Goal: Transaction & Acquisition: Register for event/course

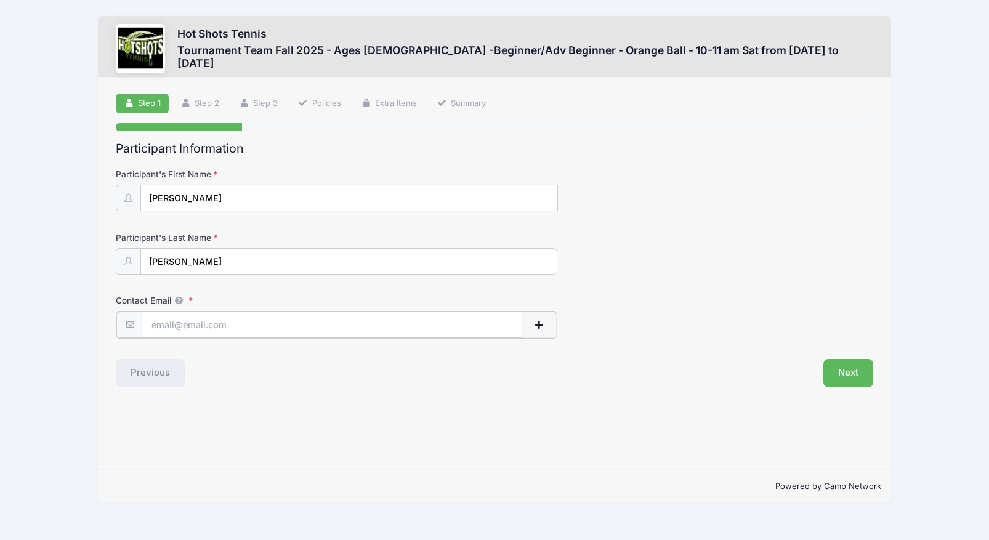
click at [171, 328] on input "Contact Email" at bounding box center [332, 325] width 379 height 26
type input "[PERSON_NAME][EMAIL_ADDRESS][PERSON_NAME][DOMAIN_NAME]"
click at [541, 324] on span "button" at bounding box center [538, 325] width 11 height 9
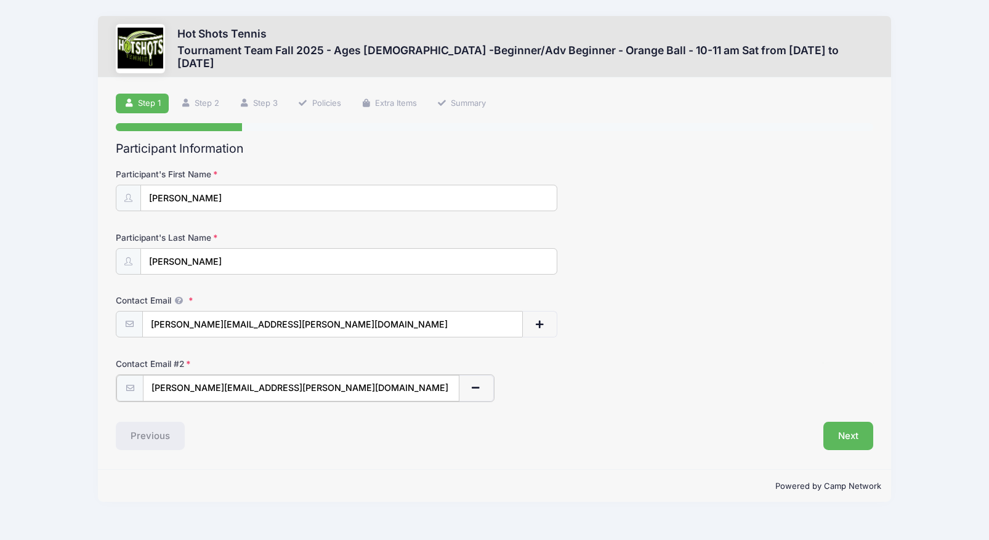
click at [259, 391] on input "fisher.lukas@gmail.com" at bounding box center [301, 388] width 317 height 26
type input "Teresamorr@gmail.com"
click at [343, 436] on div "Previous" at bounding box center [302, 435] width 385 height 28
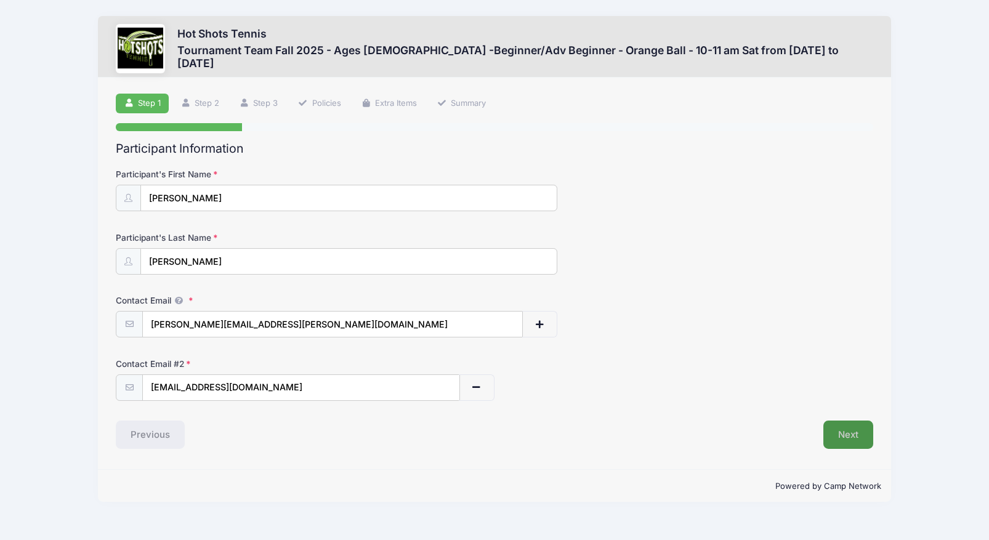
click at [852, 435] on button "Next" at bounding box center [848, 435] width 50 height 28
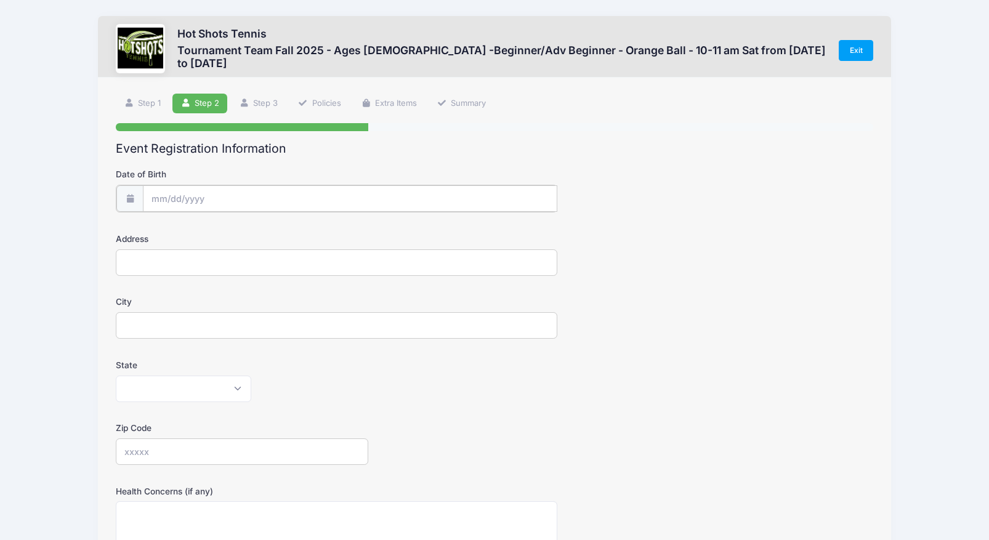
click at [216, 198] on input "Date of Birth" at bounding box center [350, 198] width 414 height 26
click at [199, 193] on input "Date of Birth" at bounding box center [350, 198] width 414 height 26
click at [206, 195] on input "Date of Birth" at bounding box center [350, 198] width 414 height 26
click at [276, 232] on span at bounding box center [274, 235] width 9 height 9
click at [259, 231] on input "2024" at bounding box center [258, 231] width 40 height 18
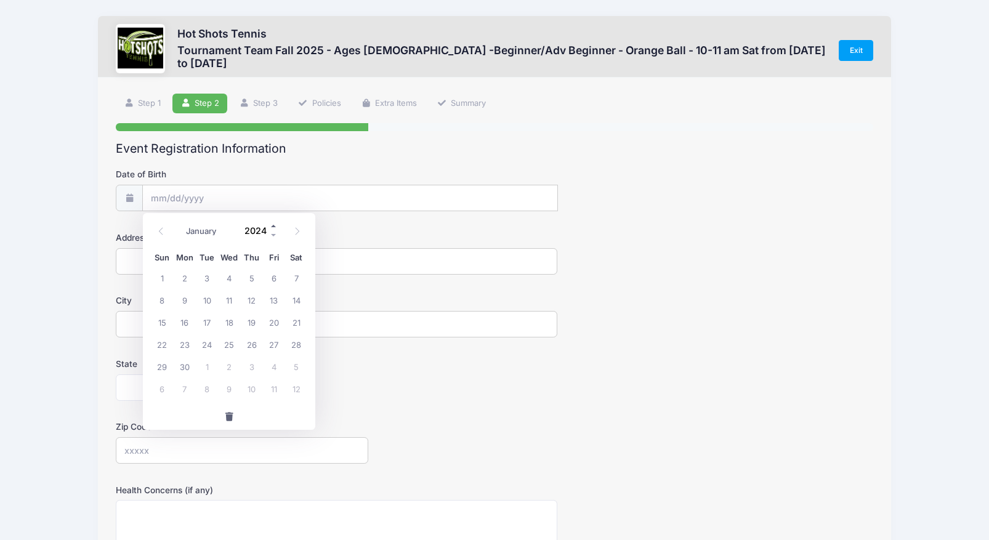
click at [273, 230] on span at bounding box center [274, 226] width 9 height 9
click at [273, 235] on span at bounding box center [274, 235] width 9 height 9
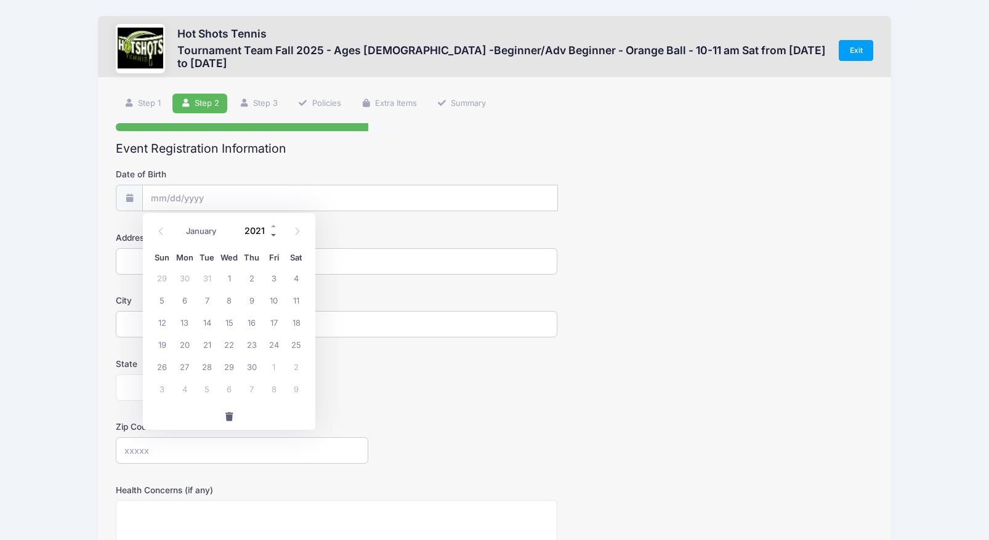
click at [273, 235] on span at bounding box center [274, 235] width 9 height 9
type input "2017"
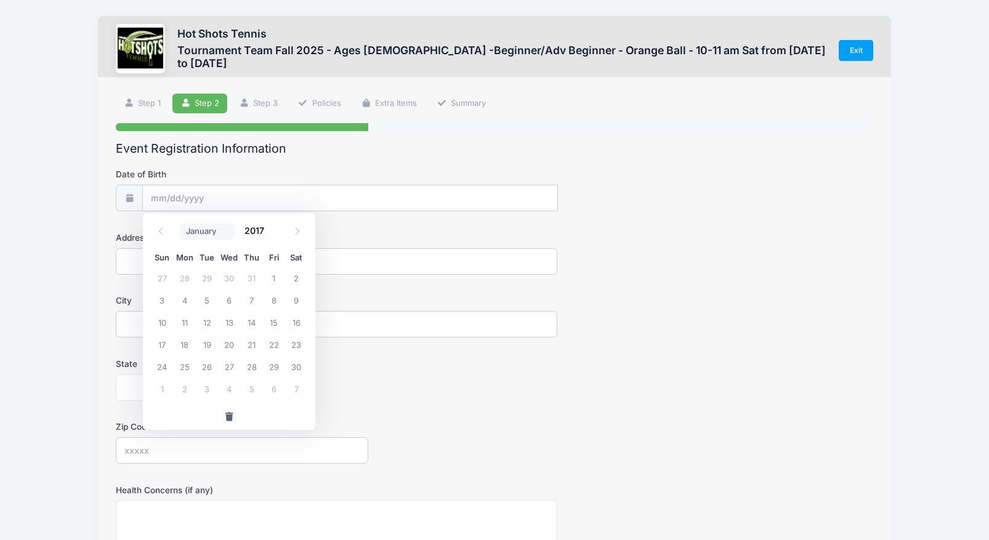
click at [205, 236] on select "January February March April May June July August September October November De…" at bounding box center [207, 232] width 55 height 16
select select "4"
click at [180, 224] on select "January February March April May June July August September October November De…" at bounding box center [207, 232] width 55 height 16
click at [187, 346] on span "22" at bounding box center [185, 344] width 22 height 22
type input "05/22/2017"
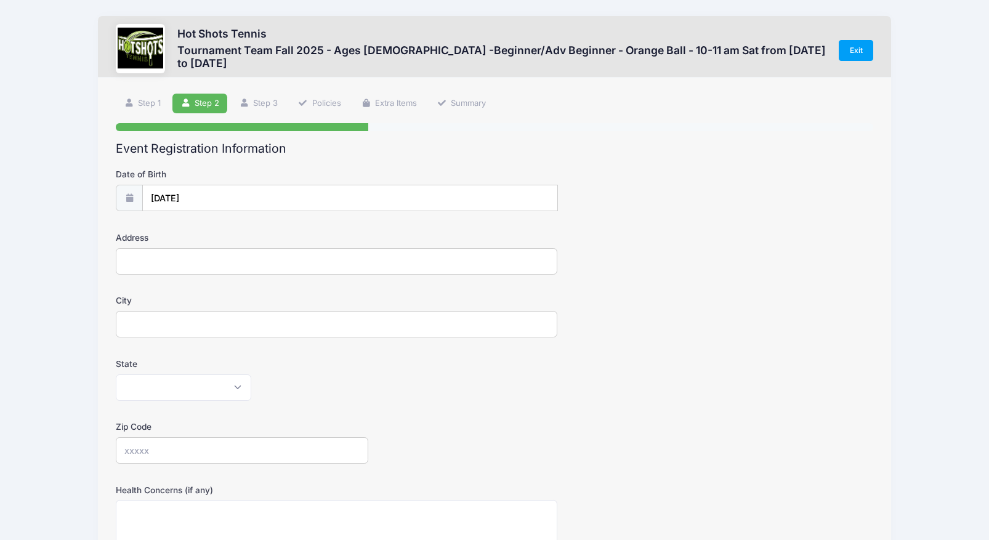
click at [154, 263] on input "Address" at bounding box center [337, 261] width 442 height 26
type input "627 W Mariposa Ave"
type input "EL SEGUNDO"
select select "CA"
type input "90245"
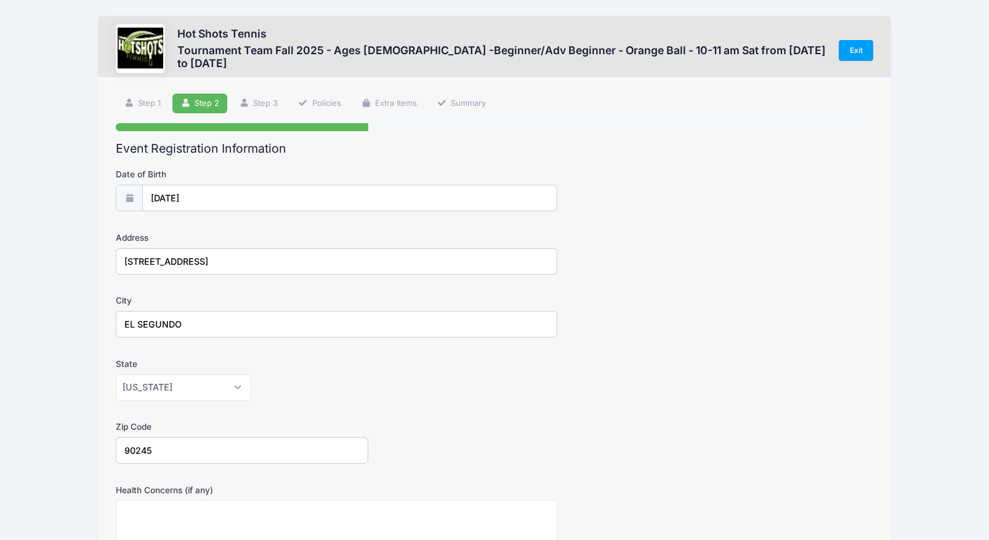
click at [93, 341] on div "Hot Shots Tennis Tournament Team Fall 2025 - Ages 7-10 -Beginner/Adv Beginner -…" at bounding box center [494, 404] width 952 height 809
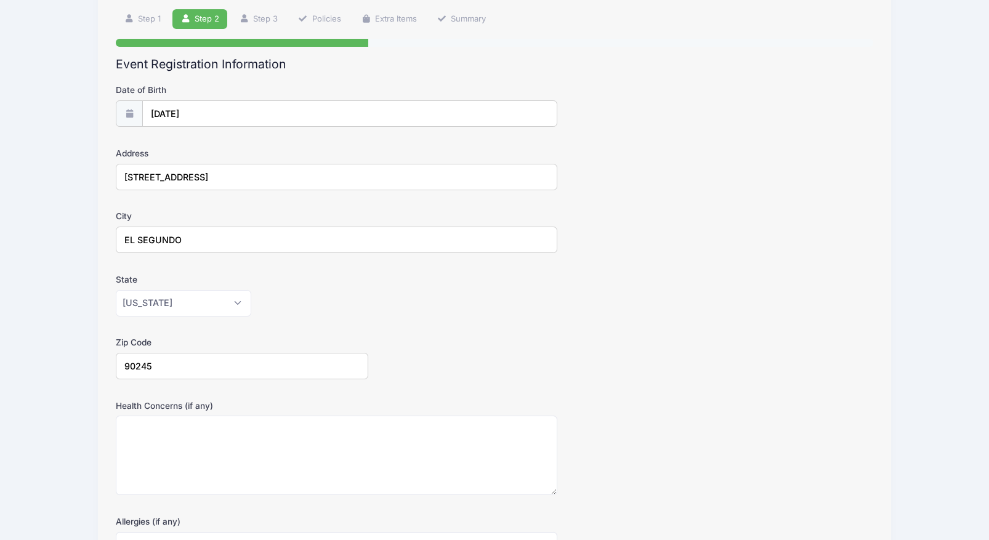
scroll to position [86, 0]
click at [353, 306] on div "Alabama Alaska American Samoa Arizona Arkansas Armed Forces Africa Armed Forces…" at bounding box center [337, 302] width 442 height 26
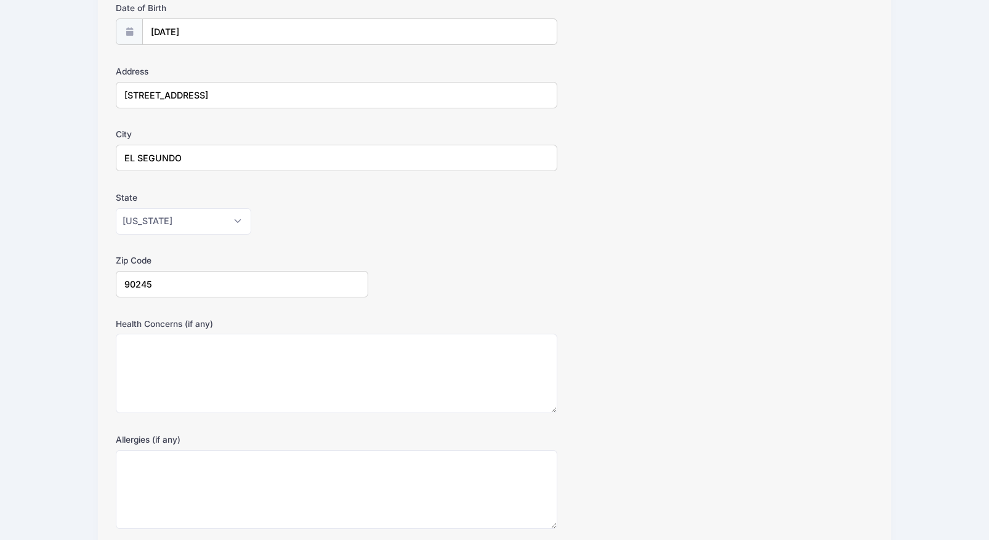
scroll to position [268, 0]
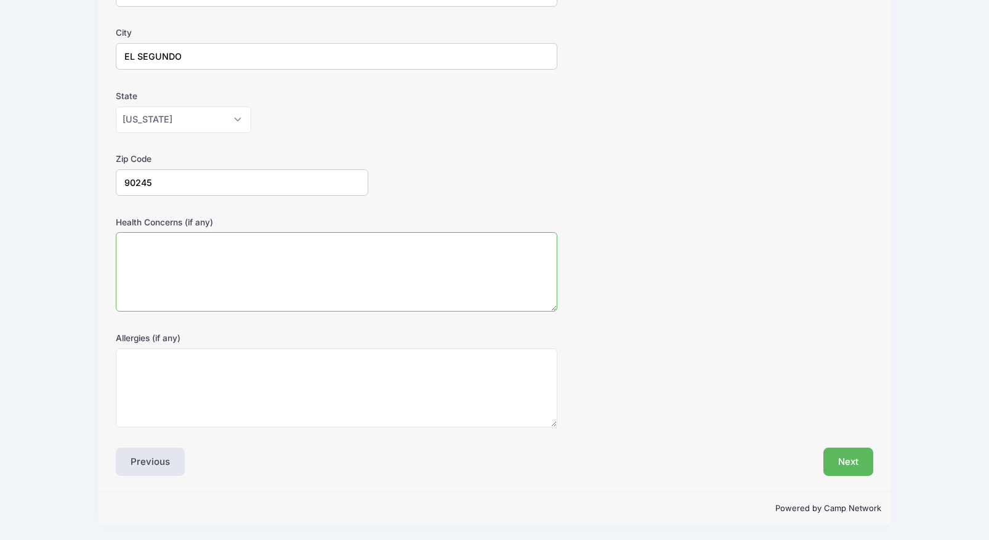
click at [305, 302] on textarea "Health Concerns (if any)" at bounding box center [337, 271] width 442 height 79
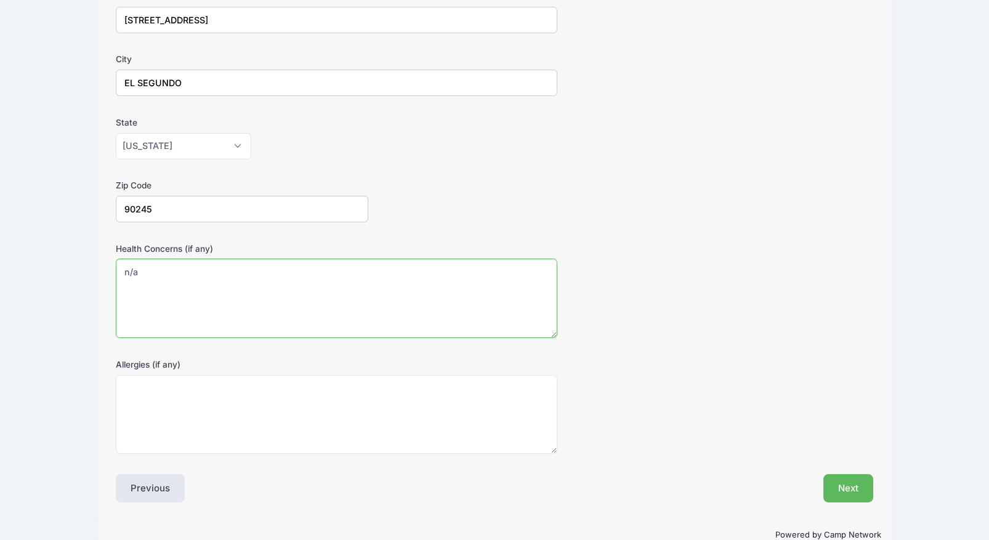
scroll to position [216, 0]
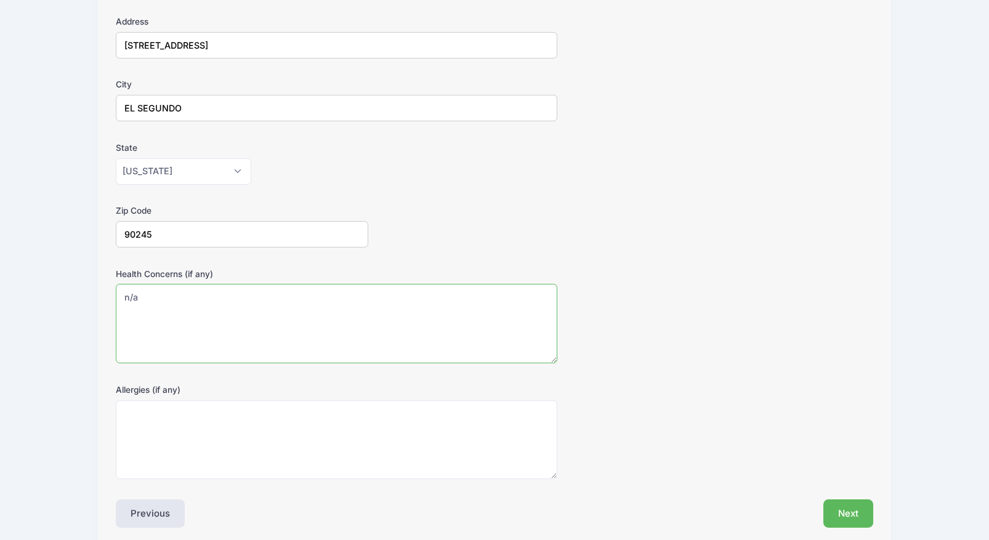
type textarea "n/a"
click at [277, 432] on textarea "Allergies (if any)" at bounding box center [337, 439] width 442 height 79
type textarea "n/a"
click at [688, 347] on div "Health Concerns (if any) n/a" at bounding box center [494, 316] width 757 height 96
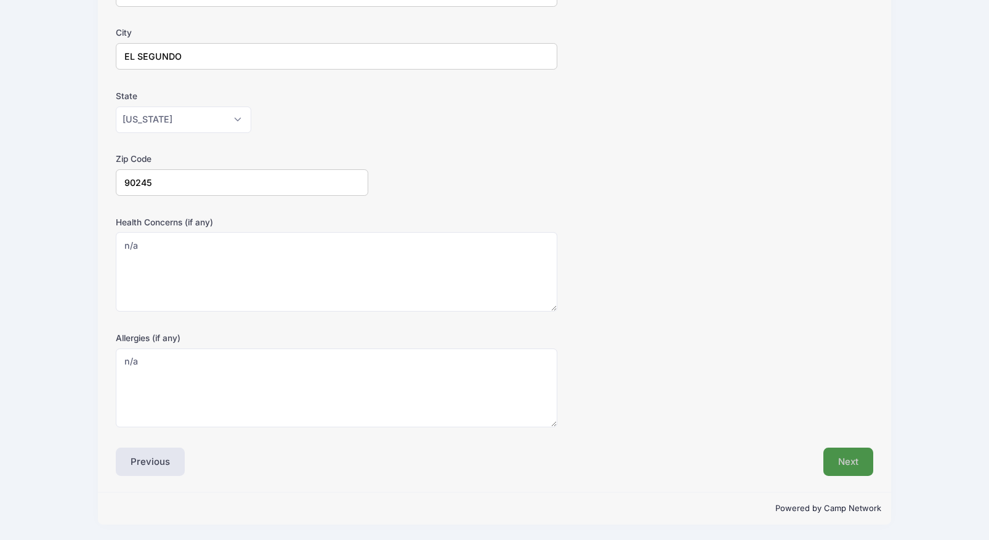
click at [834, 454] on button "Next" at bounding box center [848, 462] width 50 height 28
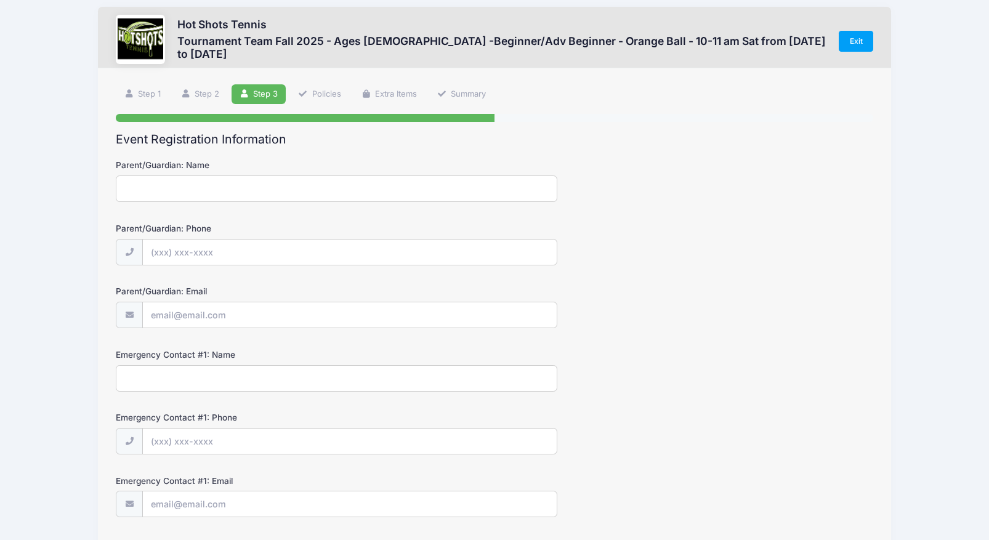
scroll to position [0, 0]
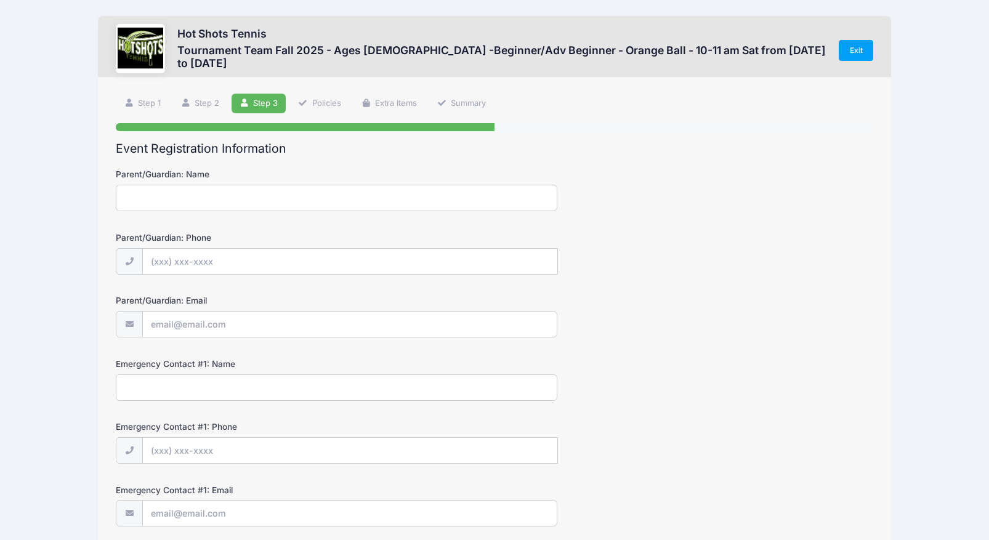
click at [254, 201] on input "Parent/Guardian: Name" at bounding box center [337, 198] width 442 height 26
type input "[PERSON_NAME]"
type input "(513) 312-5704"
type input "fisher.lukas@gmail.com"
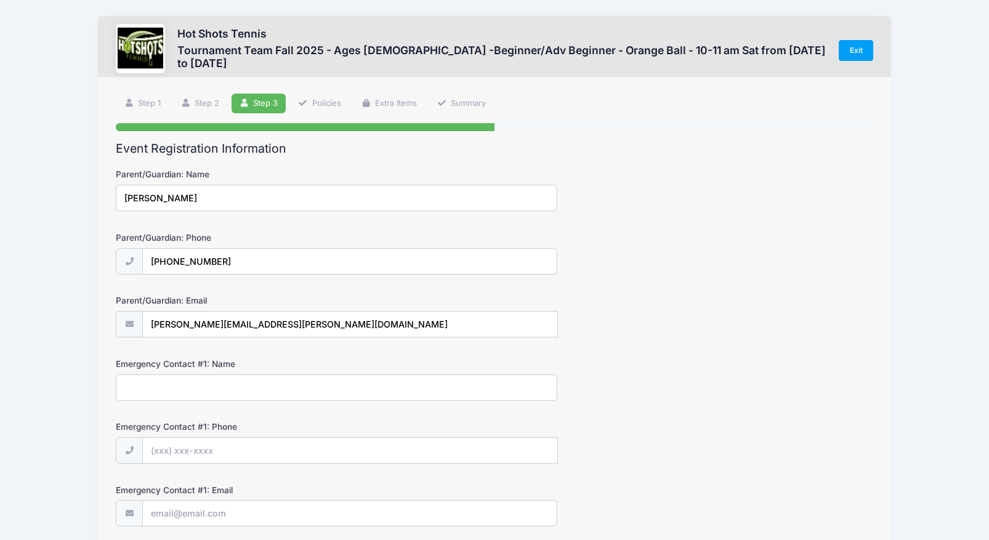
click at [224, 389] on input "Emergency Contact #1: Name" at bounding box center [337, 387] width 442 height 26
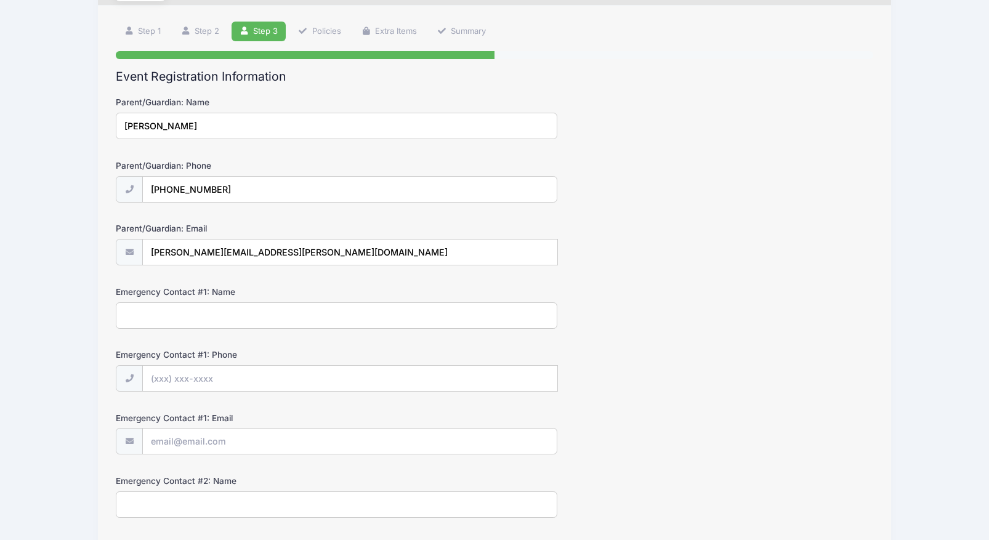
scroll to position [86, 0]
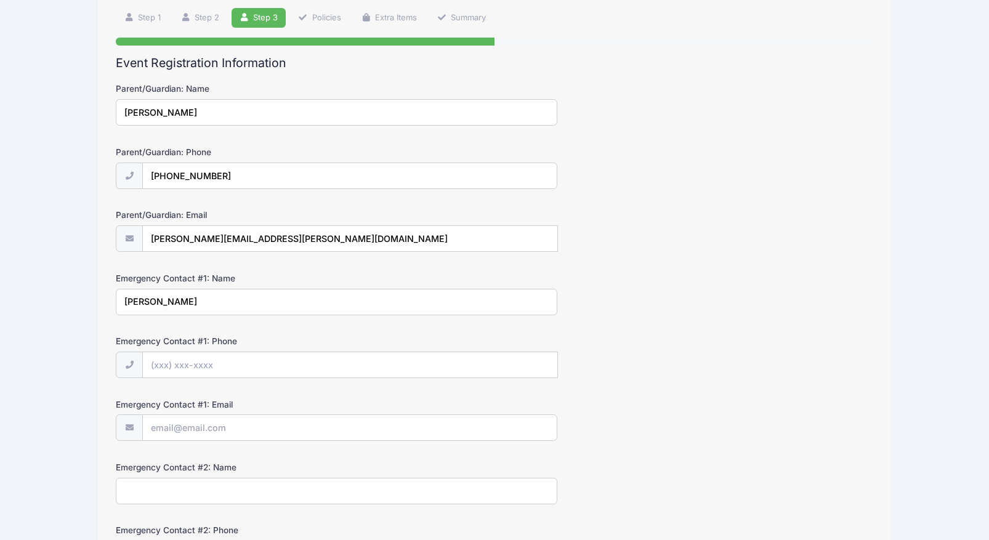
type input "Teresa Fisher"
type input "(408) 623-0828"
type input "teresamorr@gmail.com"
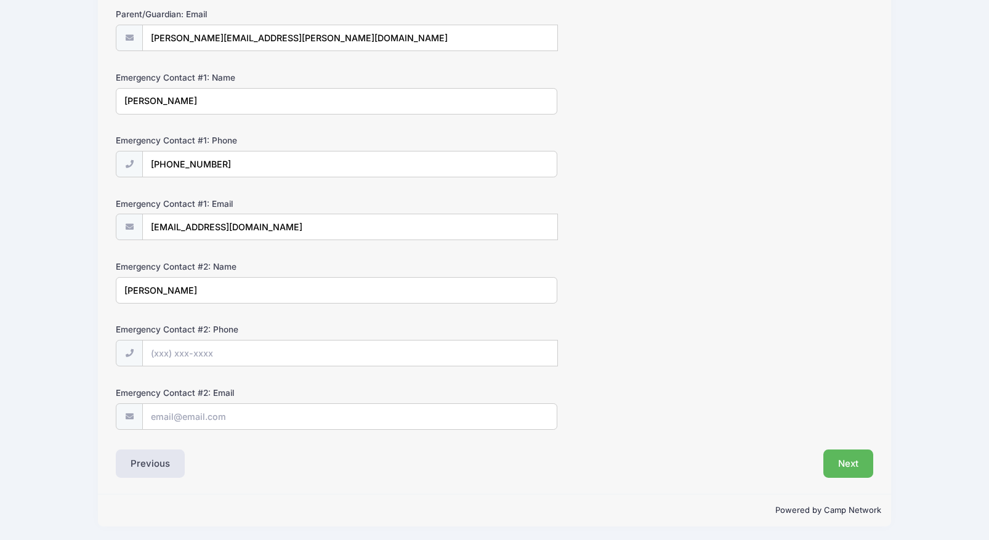
scroll to position [288, 0]
type input "Cynthia Landau"
click at [312, 359] on input "Emergency Contact #2: Phone" at bounding box center [350, 352] width 414 height 26
click at [290, 418] on input "Emergency Contact #2: Email" at bounding box center [350, 415] width 414 height 26
drag, startPoint x: 180, startPoint y: 414, endPoint x: 137, endPoint y: 410, distance: 43.3
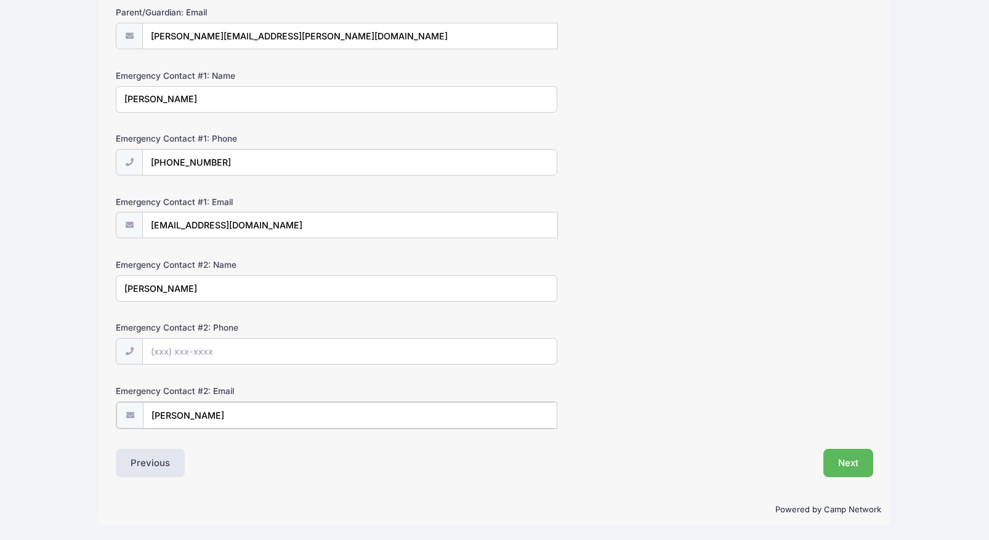
click at [134, 411] on div "cynthia" at bounding box center [337, 416] width 442 height 28
paste input "landau@gmail.com"
type input "cynthialandau@gmail.com"
click at [188, 349] on input "Emergency Contact #2: Phone" at bounding box center [350, 352] width 414 height 26
paste input "(818) 626-7893"
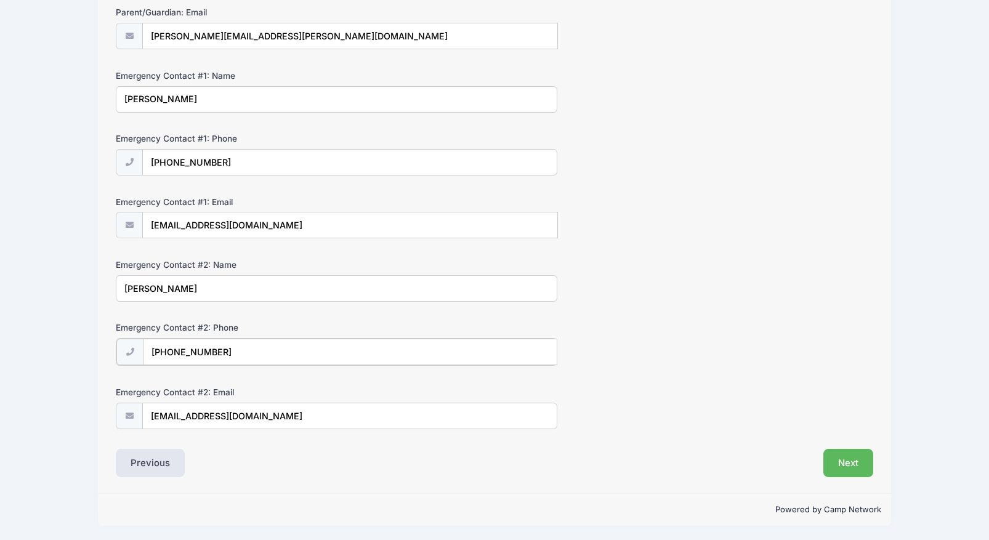
type input "(818) 626-7893"
click at [833, 460] on button "Next" at bounding box center [848, 462] width 50 height 28
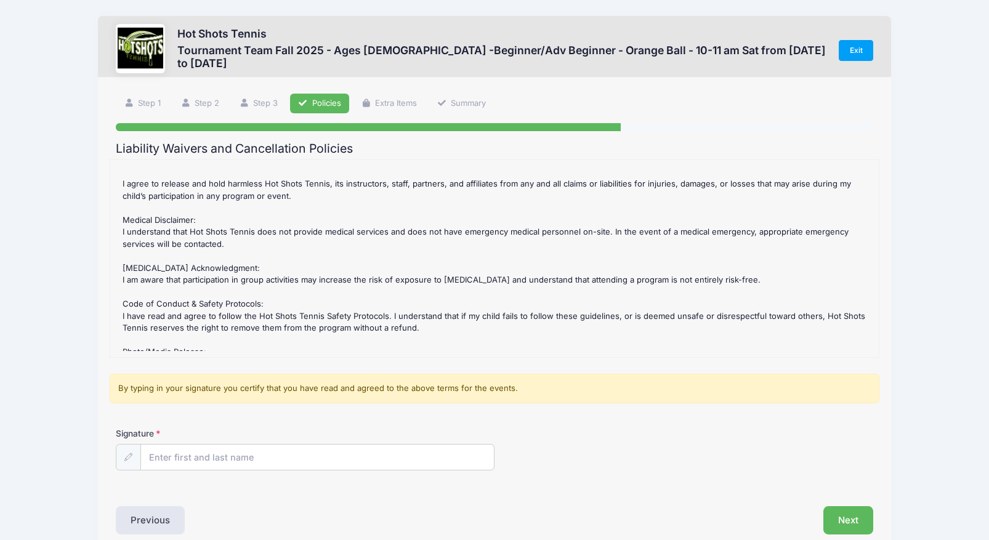
scroll to position [283, 0]
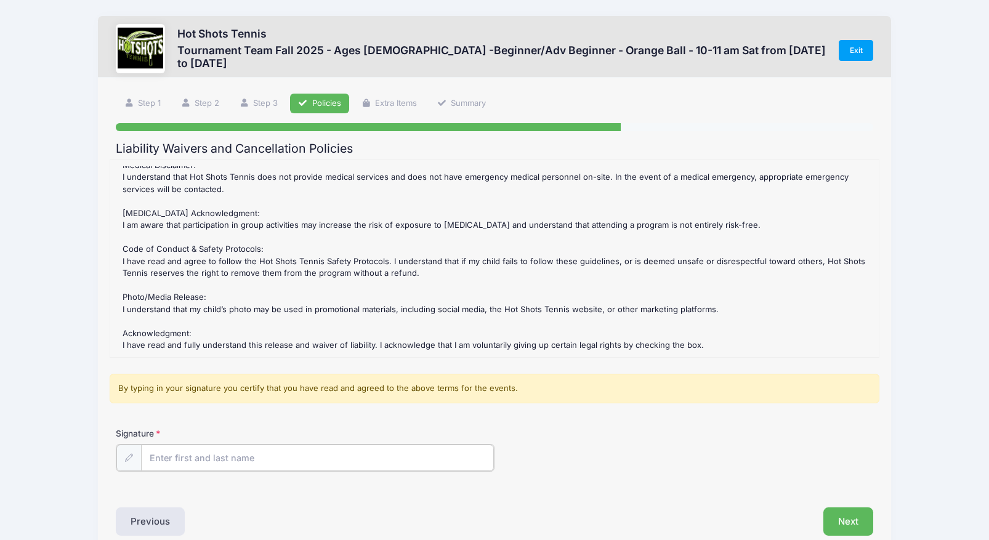
click at [261, 463] on input "Signature" at bounding box center [317, 458] width 353 height 26
type input "[PERSON_NAME]"
click at [267, 485] on div "Signature Lukas Fisher" at bounding box center [494, 458] width 769 height 63
click at [839, 515] on button "Next" at bounding box center [848, 520] width 50 height 28
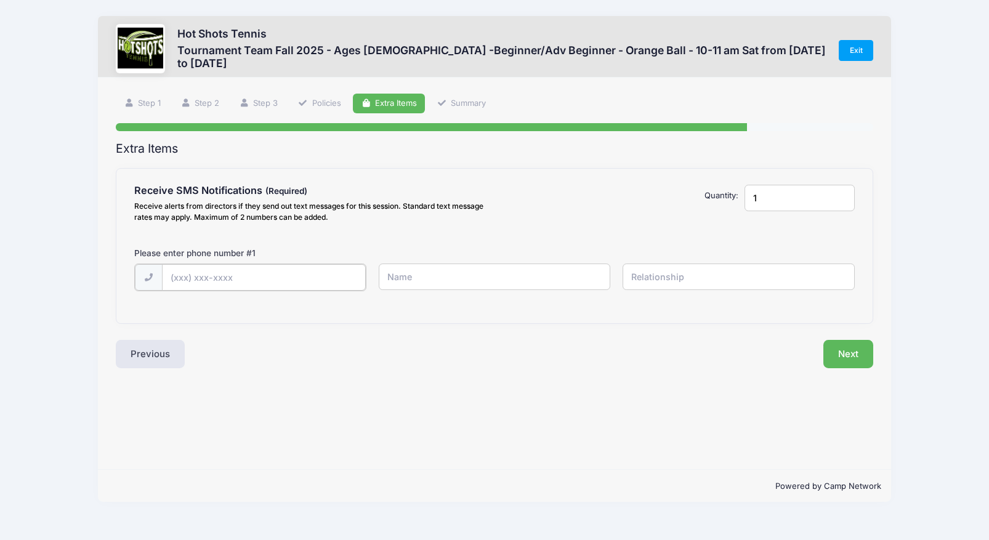
click at [264, 277] on input "text" at bounding box center [264, 277] width 204 height 26
type input "(513) 312-5704"
click at [447, 277] on input "text" at bounding box center [495, 277] width 232 height 26
type input "Lukas"
type input "Father"
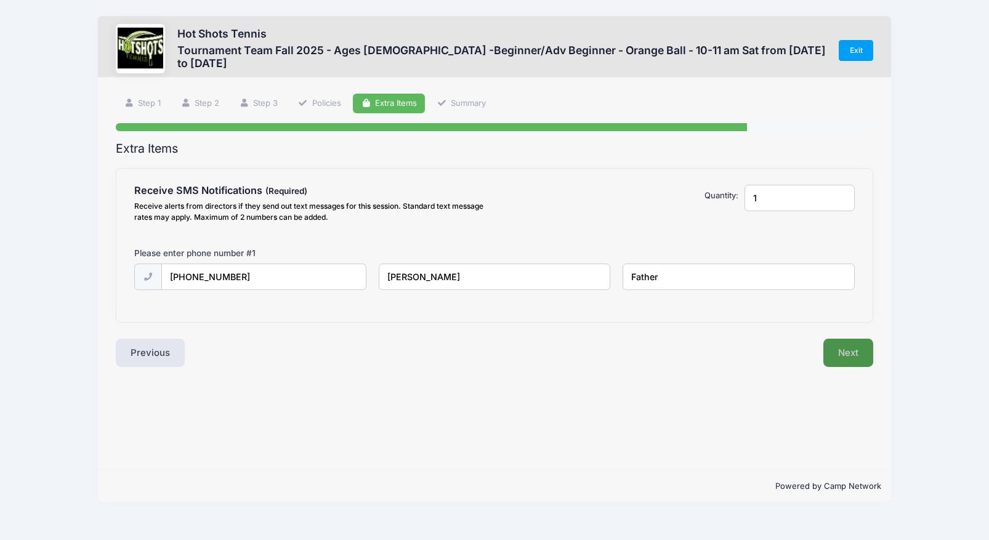
click at [845, 357] on button "Next" at bounding box center [848, 353] width 50 height 28
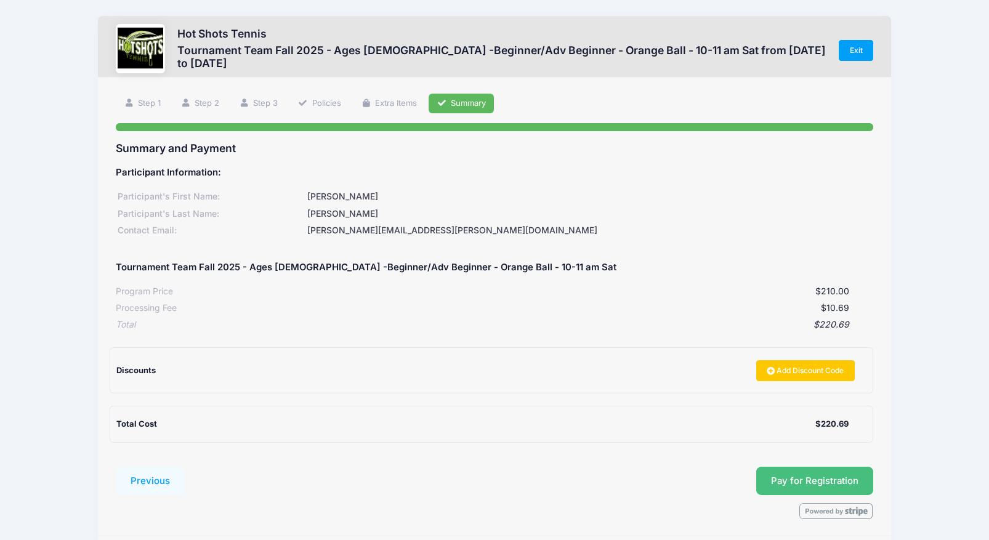
click at [778, 487] on button "Pay for Registration" at bounding box center [814, 481] width 117 height 28
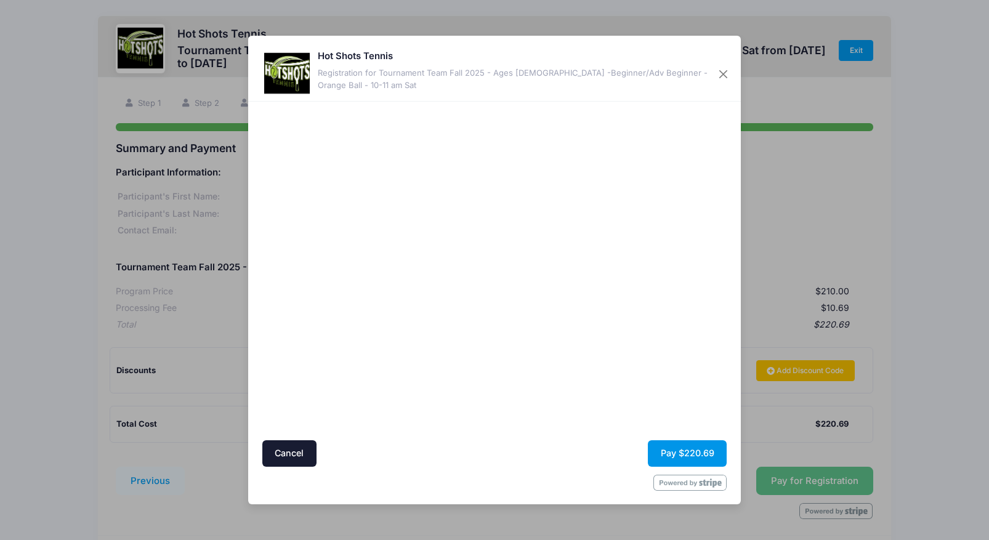
click at [664, 457] on button "Pay $220.69" at bounding box center [687, 453] width 79 height 26
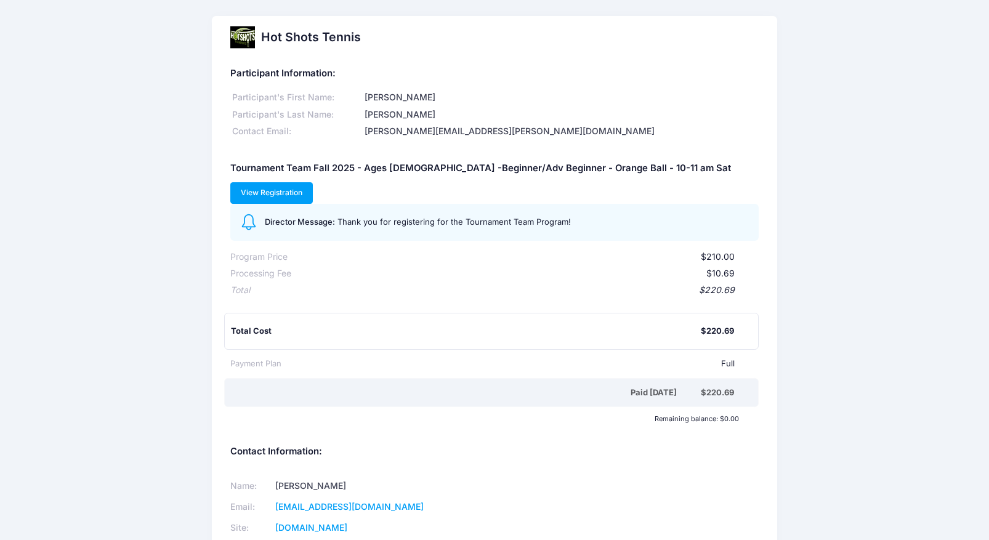
click at [313, 182] on link "View Registration" at bounding box center [271, 192] width 83 height 21
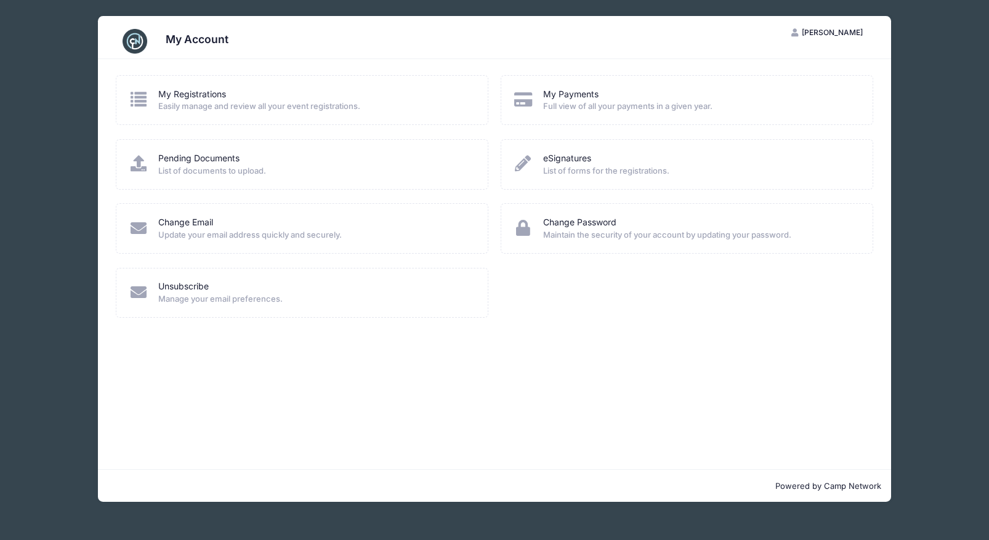
click at [339, 103] on span "Easily manage and review all your event registrations." at bounding box center [314, 106] width 313 height 12
click at [169, 89] on link "My Registrations" at bounding box center [192, 94] width 68 height 13
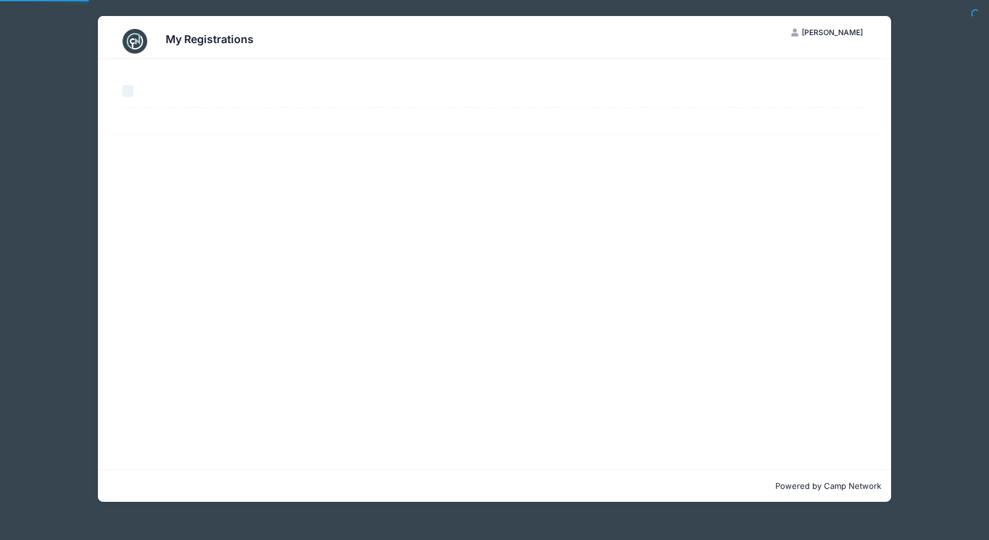
select select "50"
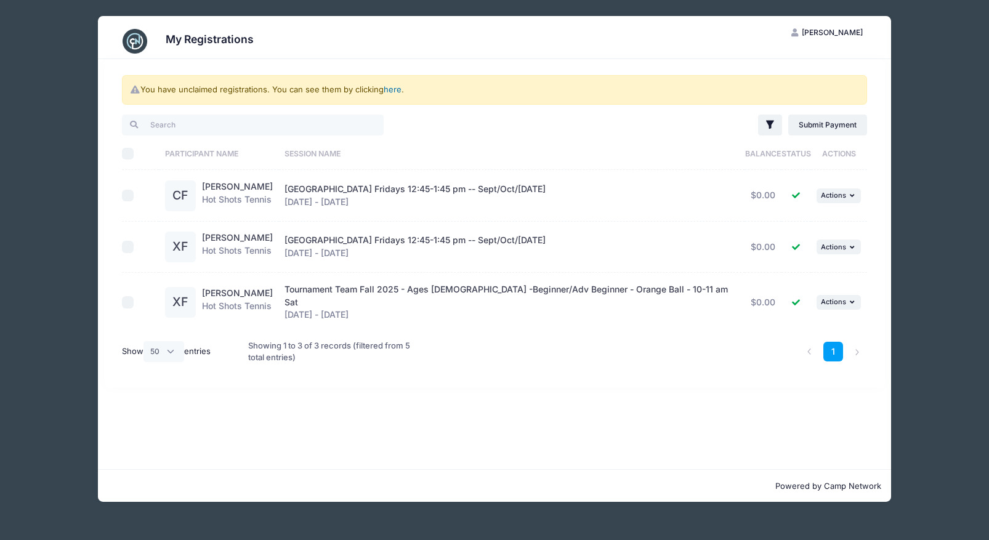
click at [396, 89] on link "here" at bounding box center [393, 89] width 18 height 10
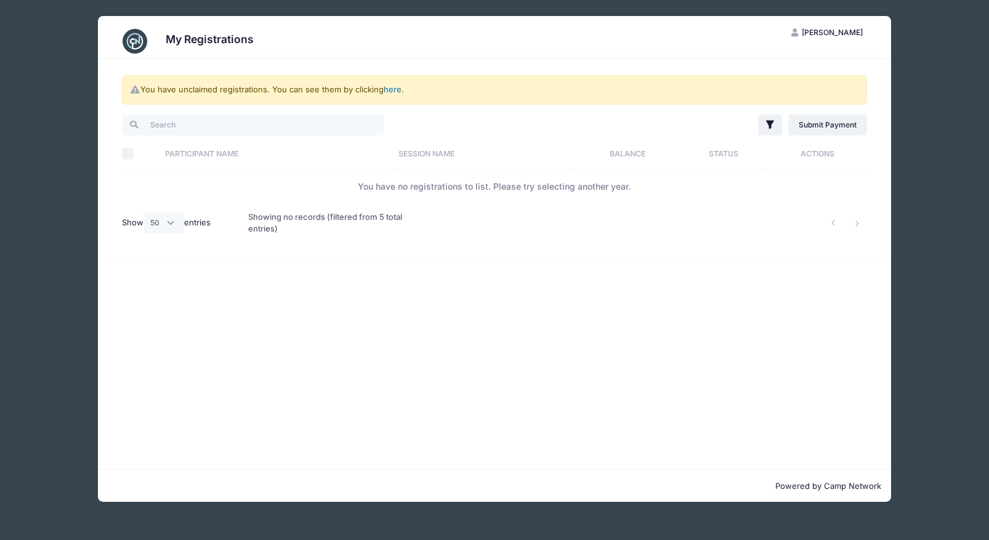
click at [396, 90] on link "here" at bounding box center [393, 89] width 18 height 10
click at [70, 110] on div "My Registrations [PERSON_NAME] My Account Logout You have unclaimed registratio…" at bounding box center [494, 259] width 952 height 518
